Goal: Task Accomplishment & Management: Use online tool/utility

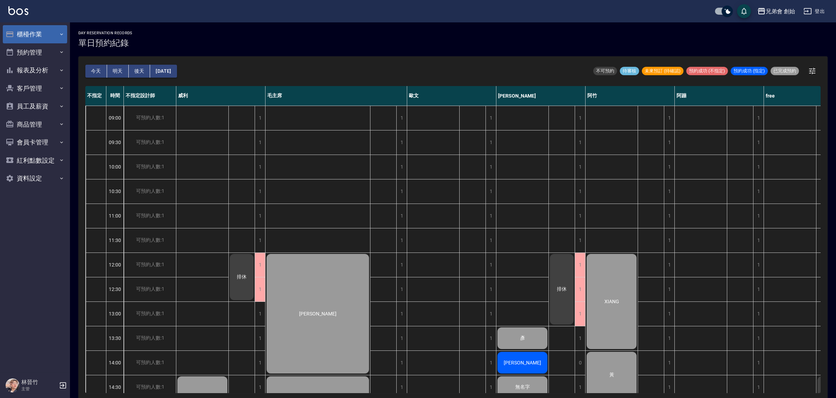
click at [47, 33] on button "櫃檯作業" at bounding box center [35, 34] width 64 height 18
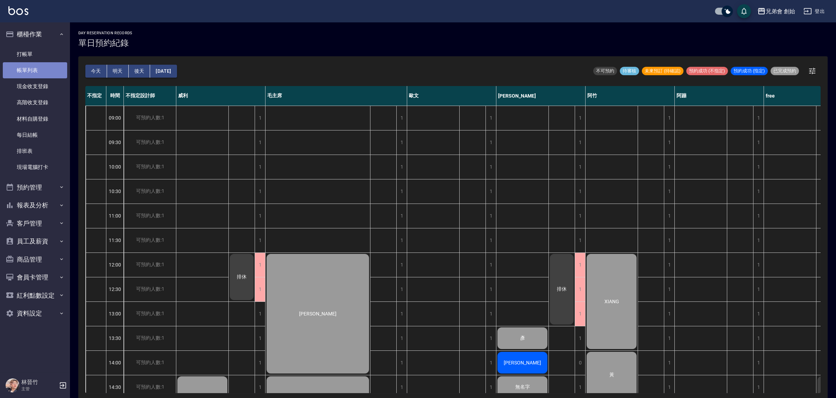
click at [49, 70] on link "帳單列表" at bounding box center [35, 70] width 64 height 16
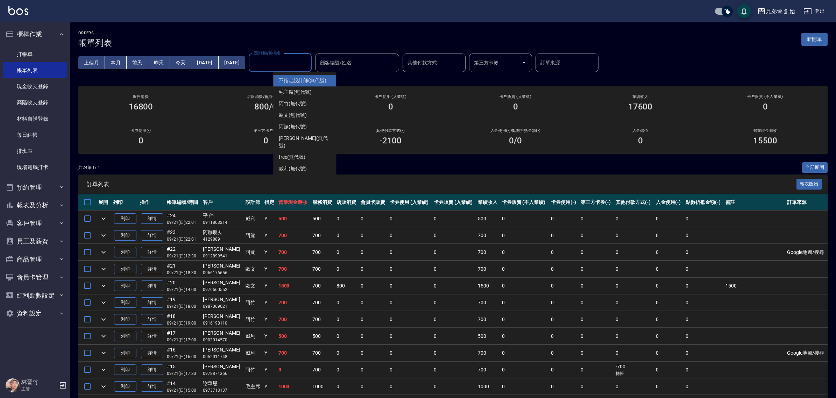
click at [309, 62] on input "設計師編號/姓名" at bounding box center [280, 63] width 57 height 12
click at [310, 105] on div "阿竹 (無代號)" at bounding box center [304, 104] width 63 height 12
type input "阿竹 (無代號)"
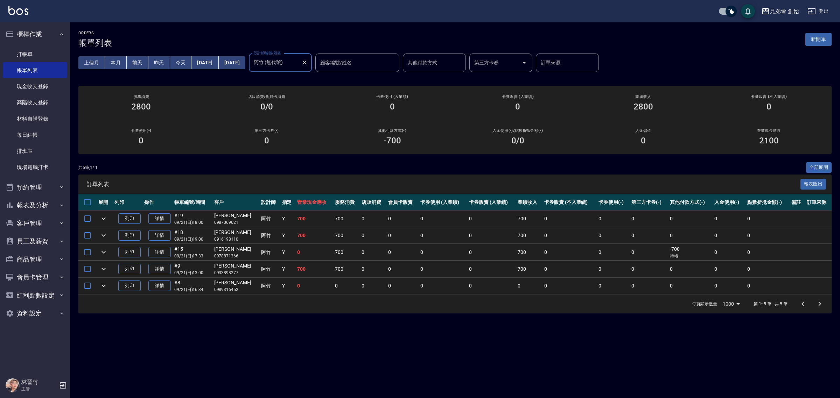
click at [119, 63] on button "本月" at bounding box center [116, 62] width 22 height 13
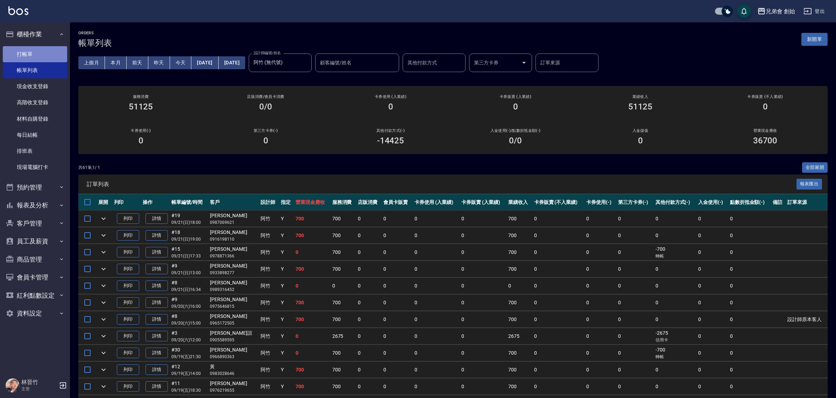
drag, startPoint x: 59, startPoint y: 57, endPoint x: 66, endPoint y: 53, distance: 8.2
click at [59, 57] on link "打帳單" at bounding box center [35, 54] width 64 height 16
